Goal: Transaction & Acquisition: Purchase product/service

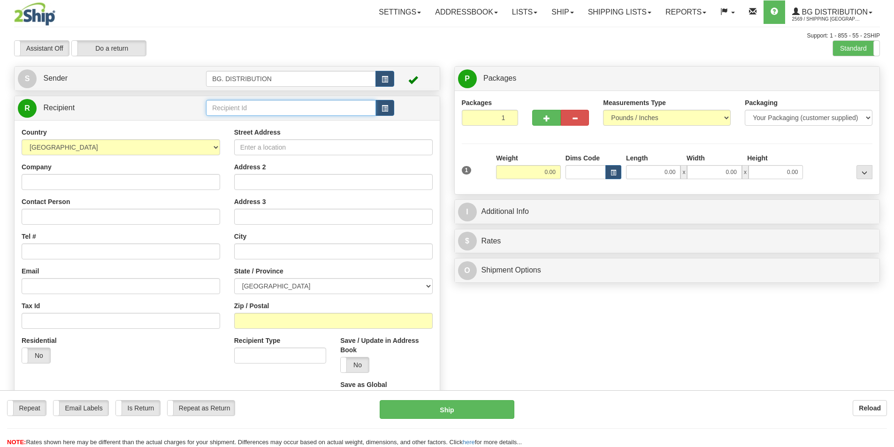
click at [229, 109] on input "text" at bounding box center [291, 108] width 170 height 16
type input "c"
click at [236, 122] on div "20370" at bounding box center [289, 122] width 161 height 10
type input "20370"
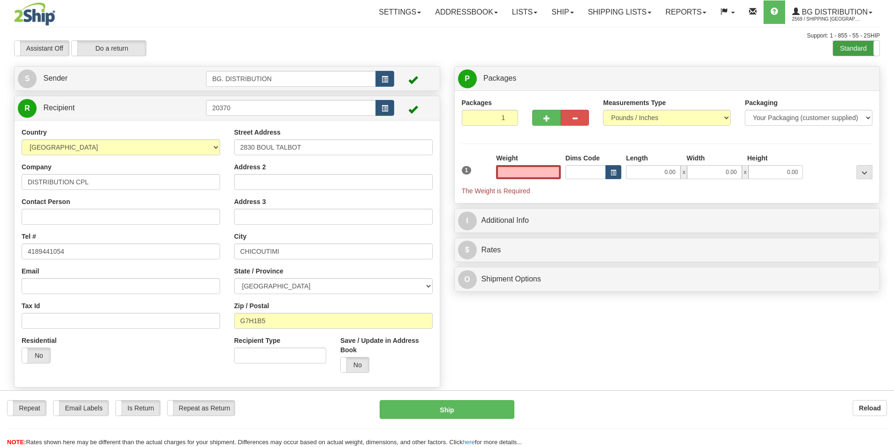
type input "0.00"
click at [859, 46] on label "Standard" at bounding box center [856, 48] width 46 height 15
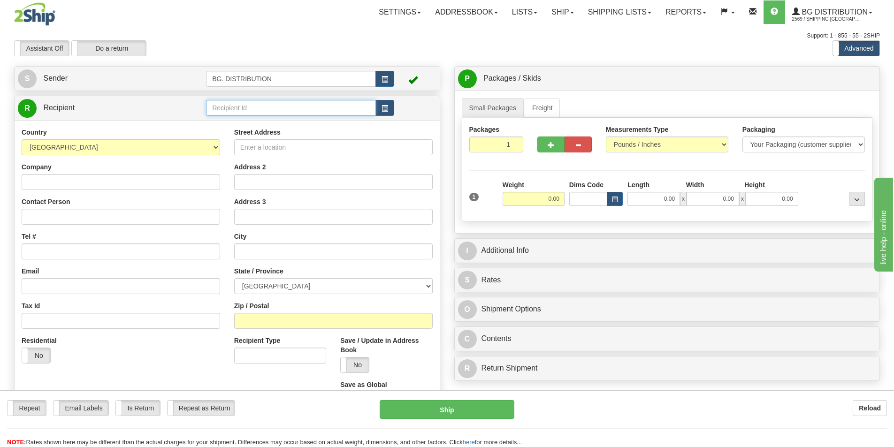
click at [255, 106] on input "text" at bounding box center [291, 108] width 170 height 16
click at [242, 123] on div "20370" at bounding box center [289, 122] width 161 height 10
type input "20370"
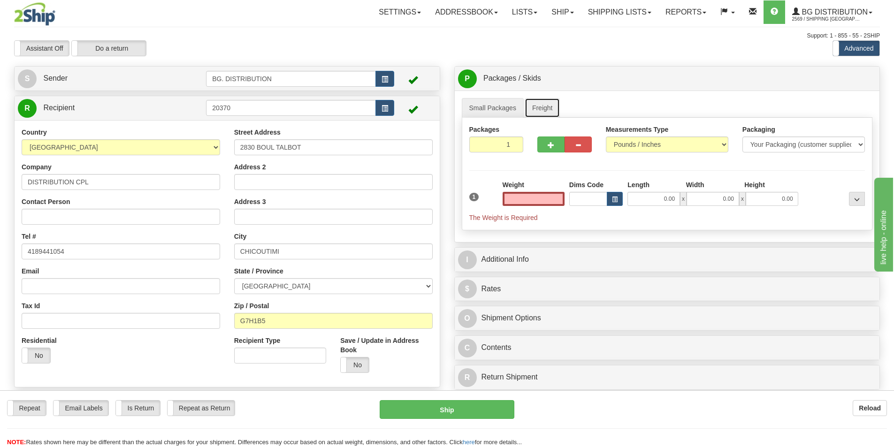
type input "0.00"
click at [552, 113] on link "Freight" at bounding box center [543, 108] width 36 height 20
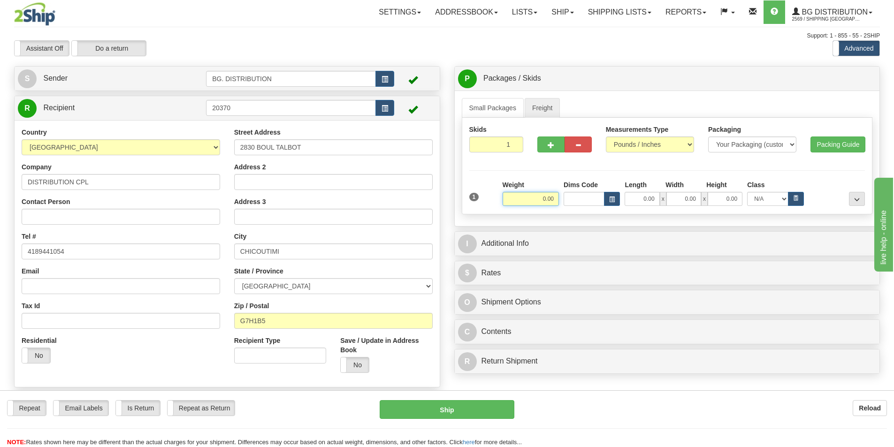
click at [541, 197] on input "0.00" at bounding box center [531, 199] width 56 height 14
type input "425.00"
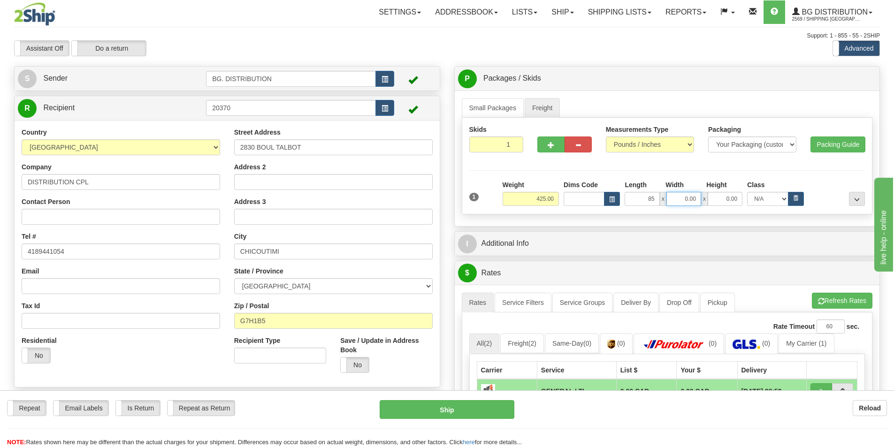
type input "85.00"
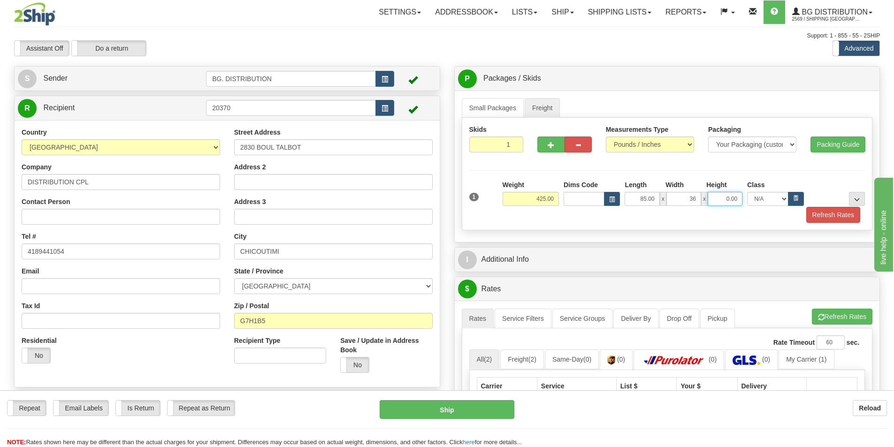
type input "36.00"
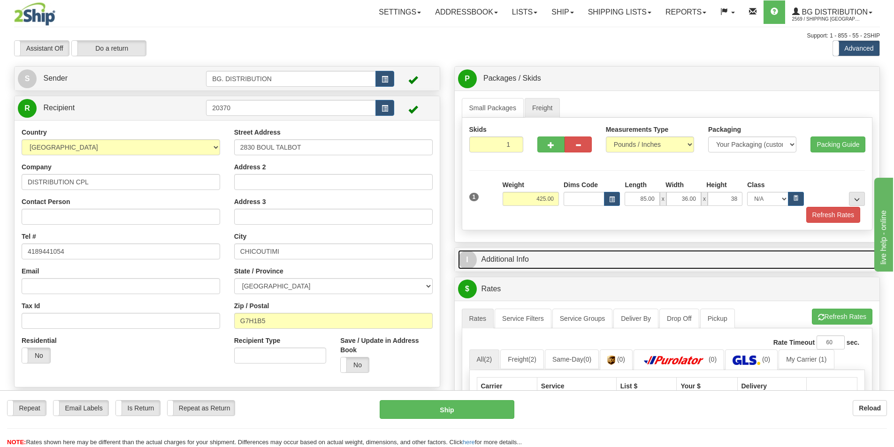
type input "38.00"
click at [630, 262] on link "I Additional Info" at bounding box center [667, 259] width 419 height 19
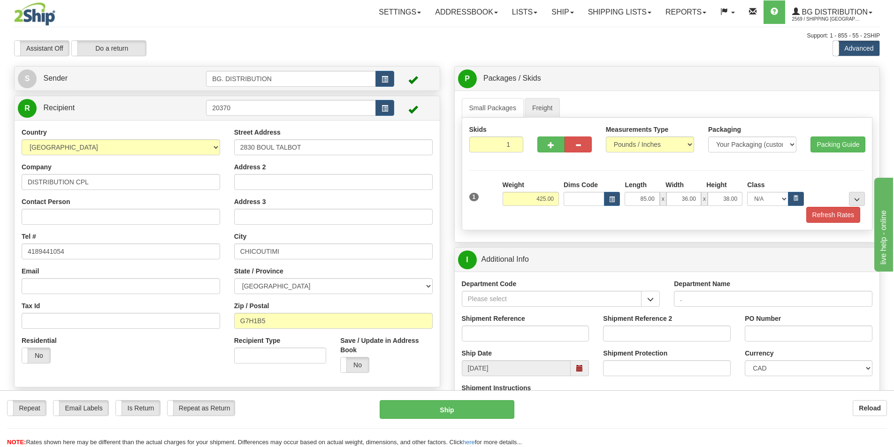
type input "."
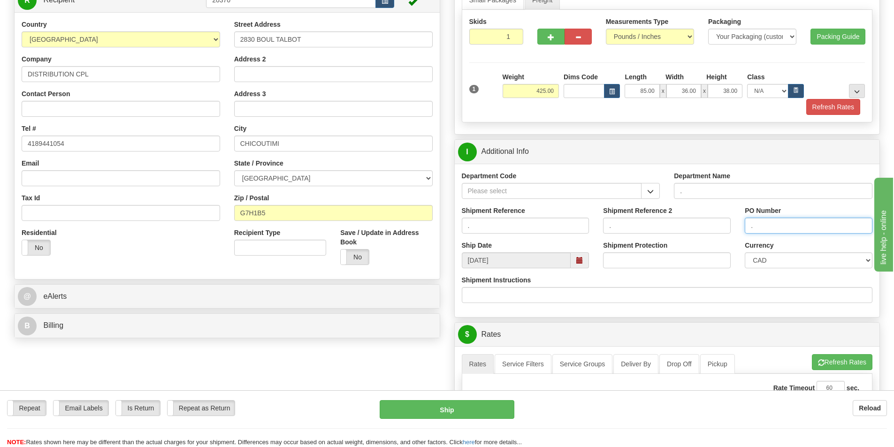
scroll to position [141, 0]
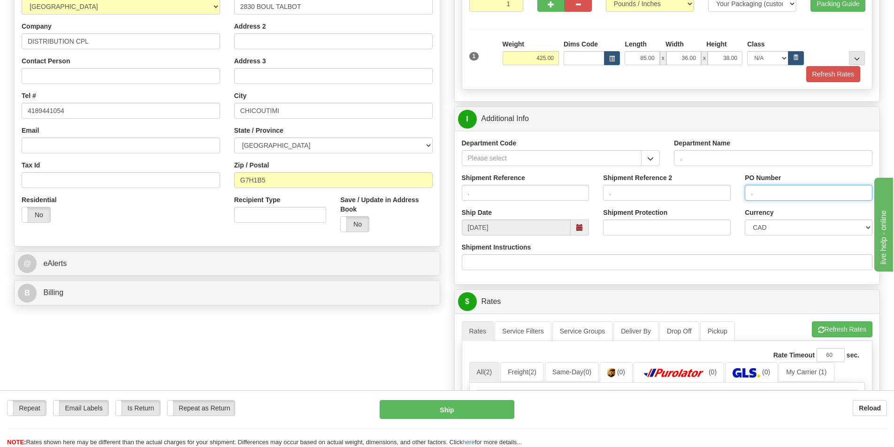
type input "."
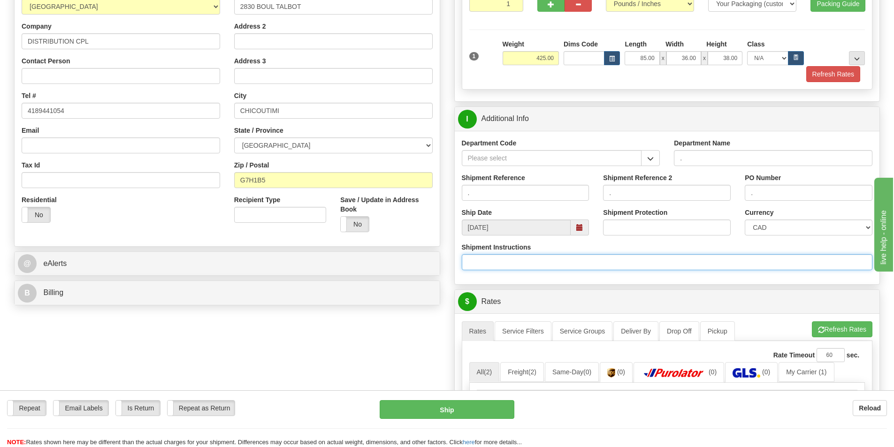
click at [552, 268] on input "Shipment Instructions" at bounding box center [667, 262] width 411 height 16
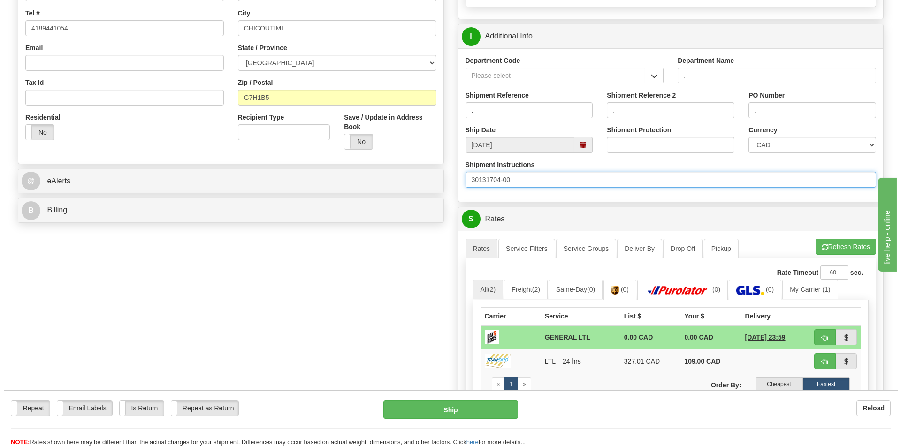
scroll to position [282, 0]
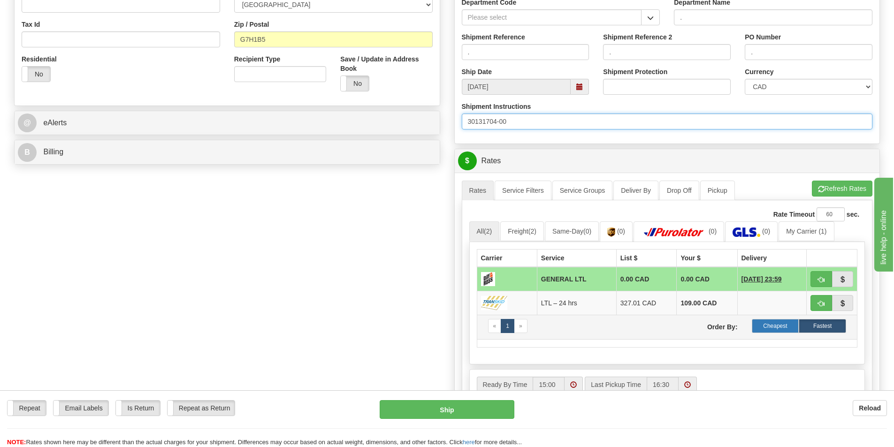
type input "30131704-00"
click at [786, 325] on label "Cheapest" at bounding box center [775, 326] width 47 height 14
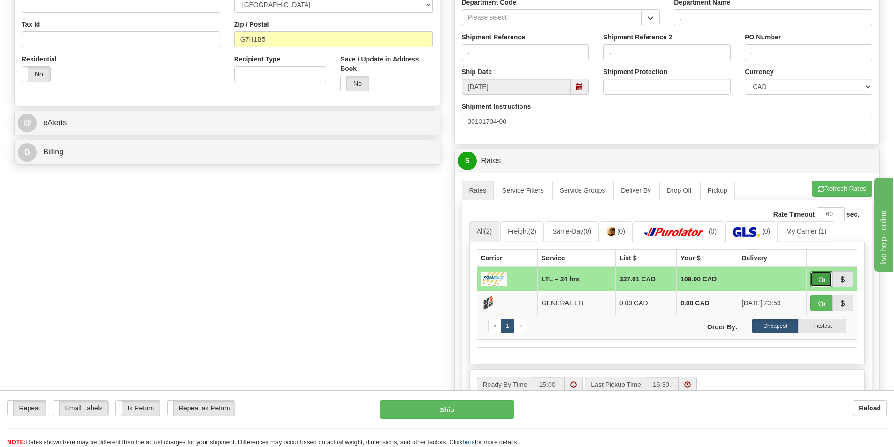
click at [819, 277] on span "button" at bounding box center [821, 280] width 7 height 6
type input "24 hrs"
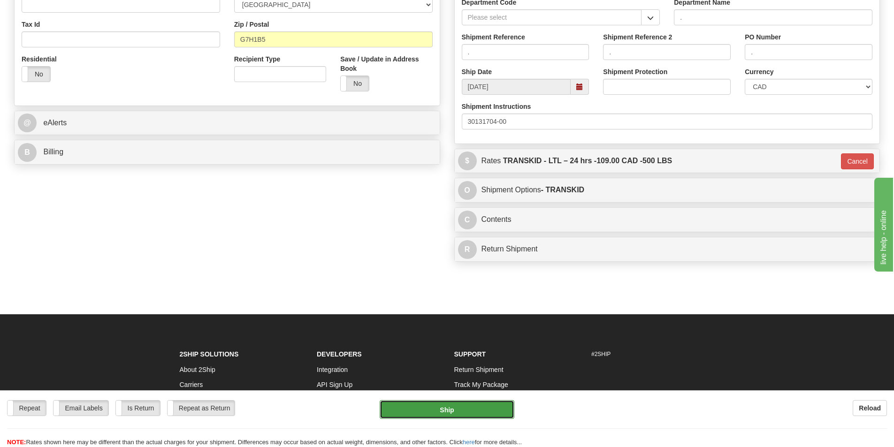
click at [447, 413] on button "Ship" at bounding box center [447, 409] width 135 height 19
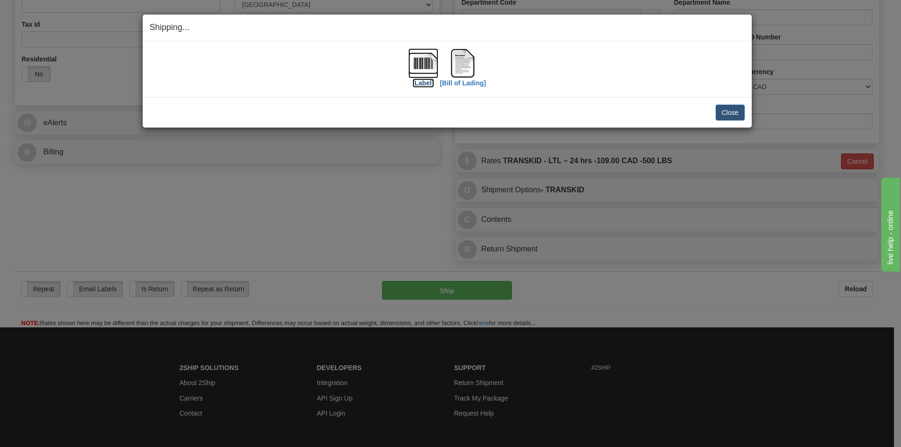
click at [425, 65] on img at bounding box center [423, 63] width 30 height 30
click at [471, 73] on img at bounding box center [463, 63] width 30 height 30
